Goal: Transaction & Acquisition: Purchase product/service

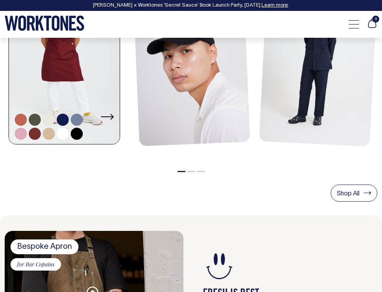
click at [76, 85] on link at bounding box center [64, 61] width 111 height 168
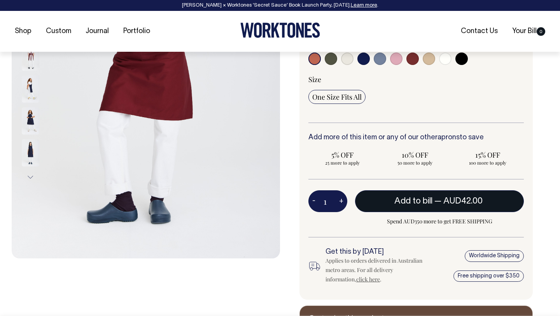
scroll to position [196, 0]
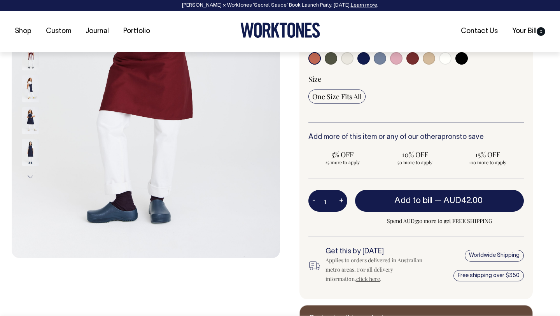
click at [342, 206] on button "+" at bounding box center [341, 201] width 12 height 16
type input "2"
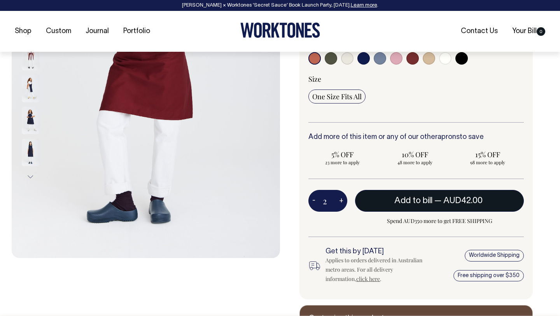
click at [382, 203] on span "Add to bill" at bounding box center [413, 201] width 38 height 8
type input "1"
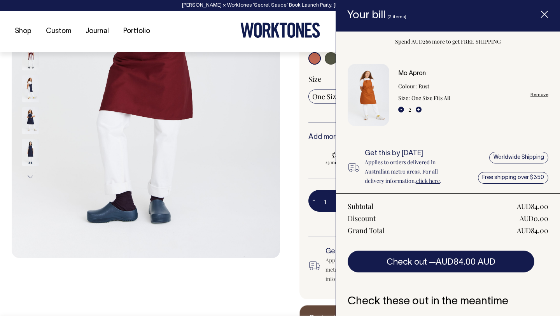
click at [382, 99] on div "Mo Apron Colour: Rust Size: One Size Fits All - 2 + Remove" at bounding box center [473, 94] width 150 height 49
click at [382, 87] on div "Mo Apron Colour: Rust Size: One Size Fits All - 2 + Remove" at bounding box center [473, 94] width 150 height 49
click at [382, 93] on link "Remove" at bounding box center [539, 94] width 18 height 5
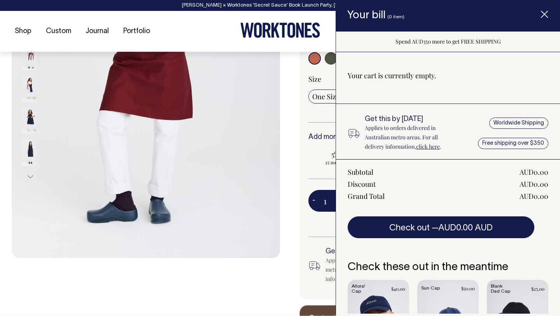
click at [382, 13] on span "Item added to your cart" at bounding box center [544, 15] width 31 height 33
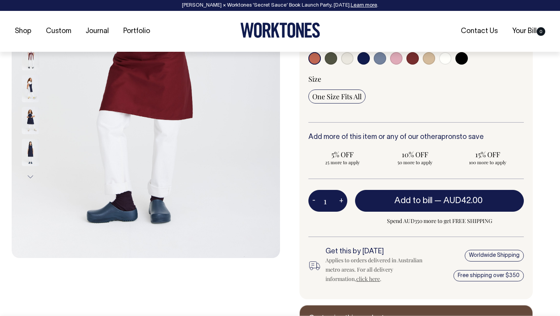
click at [382, 59] on input "radio" at bounding box center [412, 58] width 12 height 12
radio input "true"
select select "Burgundy"
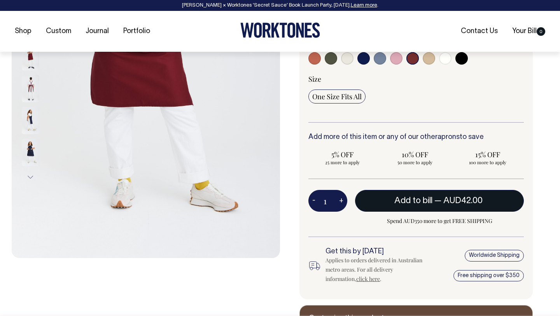
click at [382, 206] on button "Add to bill — AUD42.00" at bounding box center [439, 201] width 169 height 22
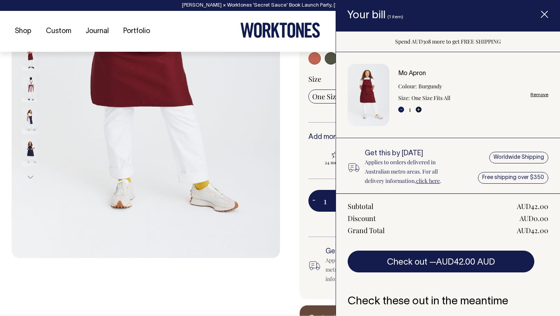
click at [382, 110] on button "+" at bounding box center [419, 110] width 6 height 6
type input "2"
click at [382, 108] on button "+" at bounding box center [419, 110] width 6 height 6
type input "3"
click at [382, 17] on icon "Item added to your cart" at bounding box center [545, 15] width 8 height 8
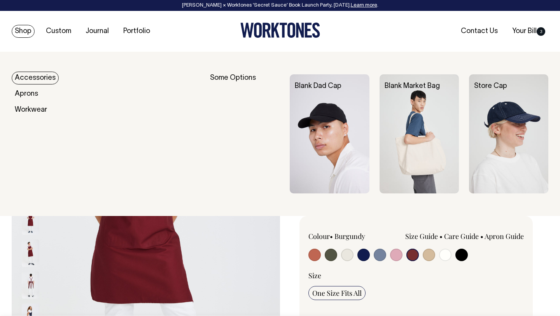
click at [29, 26] on link "Shop" at bounding box center [23, 31] width 23 height 13
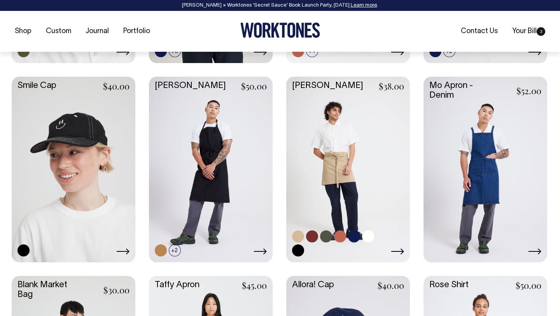
scroll to position [908, 0]
click at [313, 236] on link at bounding box center [312, 236] width 12 height 12
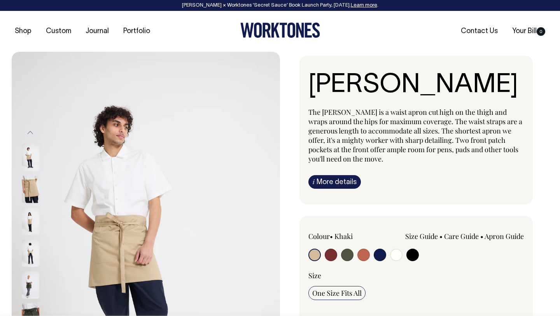
radio input "true"
select select "Burgundy"
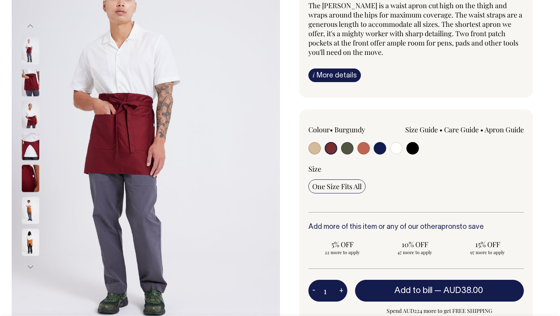
scroll to position [107, 0]
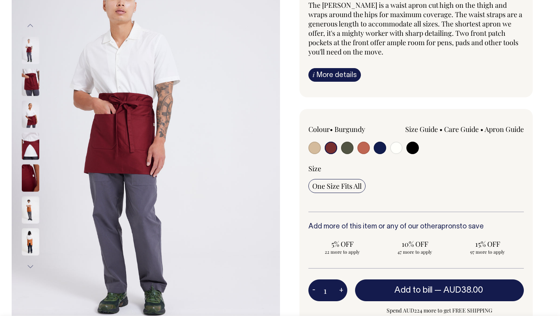
click at [339, 290] on button "+" at bounding box center [341, 290] width 12 height 16
type input "2"
click at [339, 290] on button "+" at bounding box center [341, 290] width 12 height 16
type input "3"
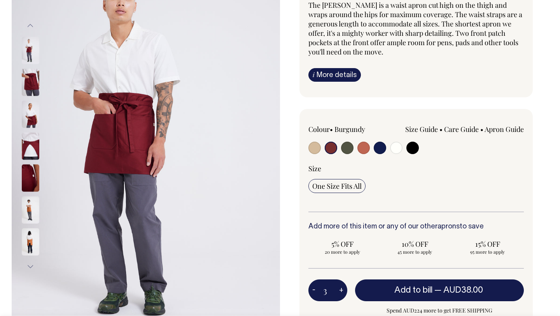
type input "3"
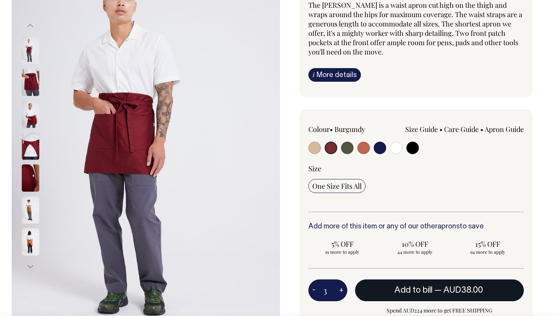
click at [369, 287] on button "Add to bill — AUD38.00" at bounding box center [439, 290] width 169 height 22
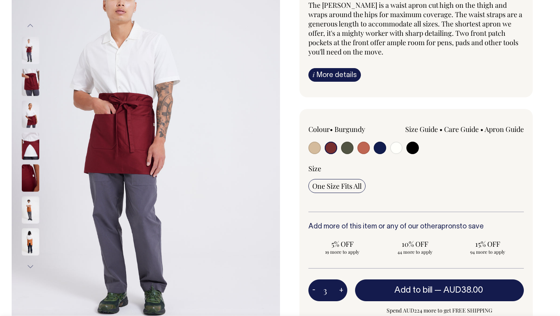
type input "1"
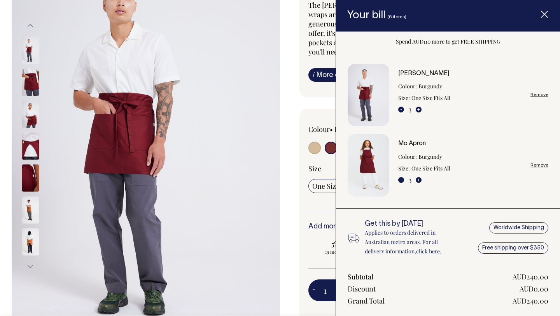
click at [383, 159] on img "Item added to your cart" at bounding box center [369, 165] width 42 height 62
click at [369, 159] on img "Item added to your cart" at bounding box center [369, 165] width 42 height 62
click at [414, 140] on div "Mo Apron Colour: Burgundy Size: One Size Fits All - 3 + Remove" at bounding box center [448, 165] width 201 height 62
click at [413, 146] on link "Mo Apron" at bounding box center [412, 143] width 28 height 5
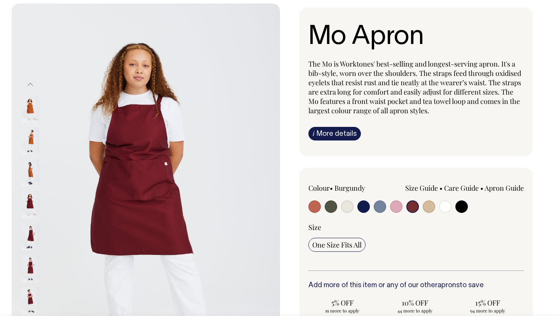
scroll to position [48, 0]
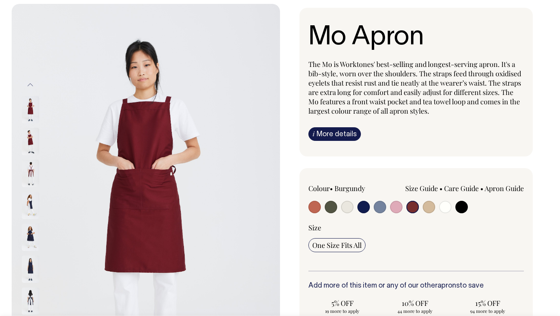
click at [28, 175] on img at bounding box center [30, 172] width 17 height 27
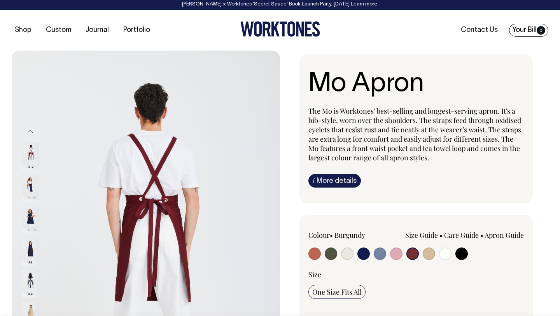
scroll to position [0, 0]
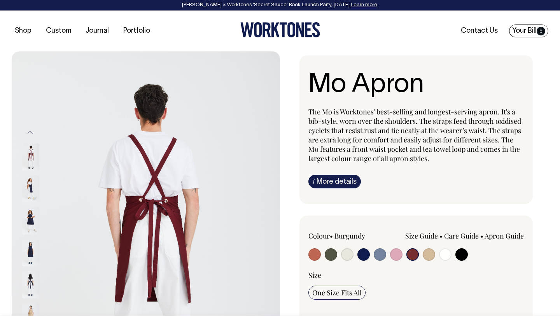
click at [525, 28] on link "Your Bill 6" at bounding box center [528, 30] width 39 height 13
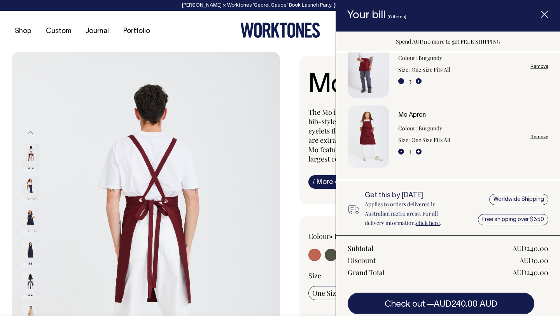
scroll to position [29, 0]
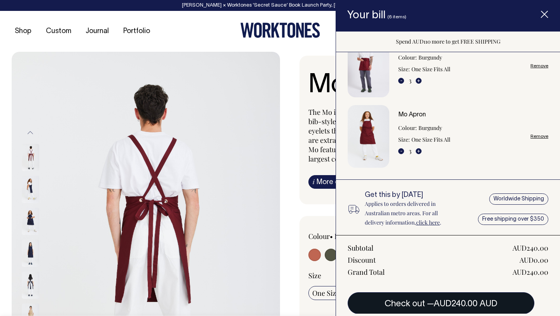
click at [451, 308] on button "Check out — AUD240.00 AUD" at bounding box center [441, 303] width 187 height 22
